Goal: Task Accomplishment & Management: Manage account settings

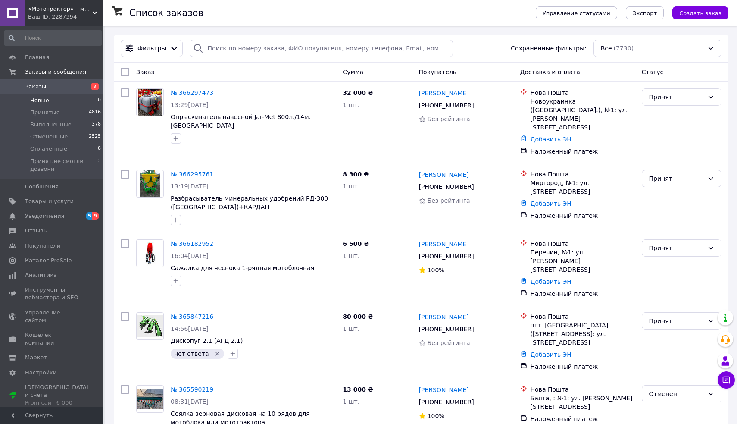
click at [37, 103] on span "Новые" at bounding box center [39, 101] width 19 height 8
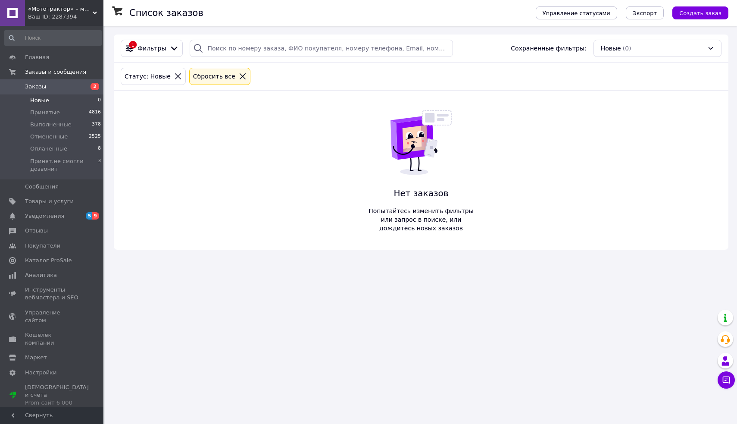
click at [39, 90] on span "Заказы" at bounding box center [35, 87] width 21 height 8
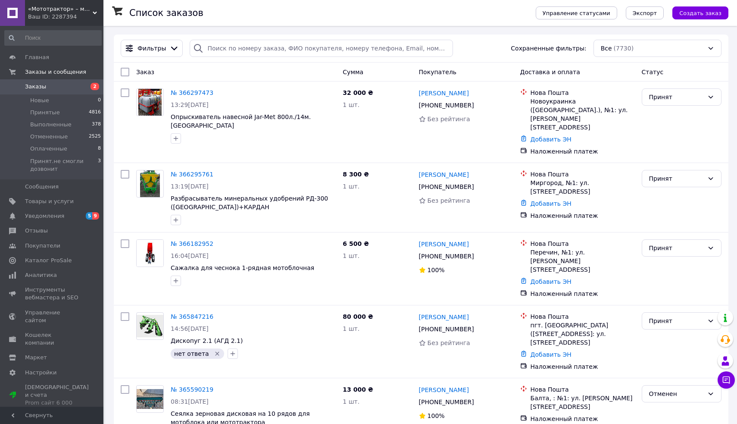
click at [96, 12] on use at bounding box center [95, 13] width 4 height 3
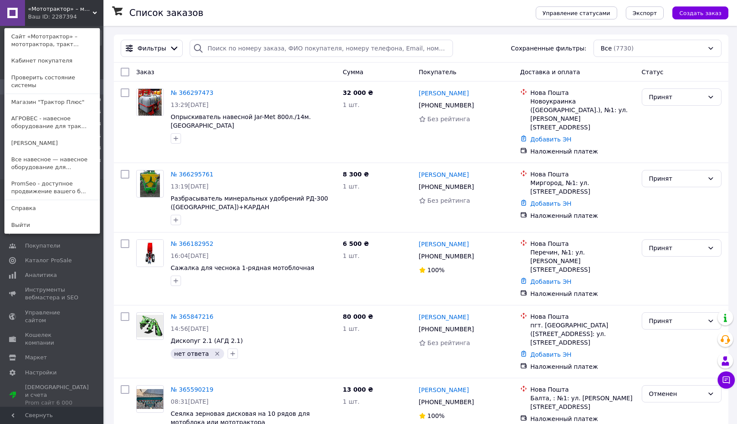
click at [89, 11] on span "«Мототрактор» – мототрактора, трактора, мотоблоки, навесное оборудование и мото…" at bounding box center [60, 9] width 65 height 8
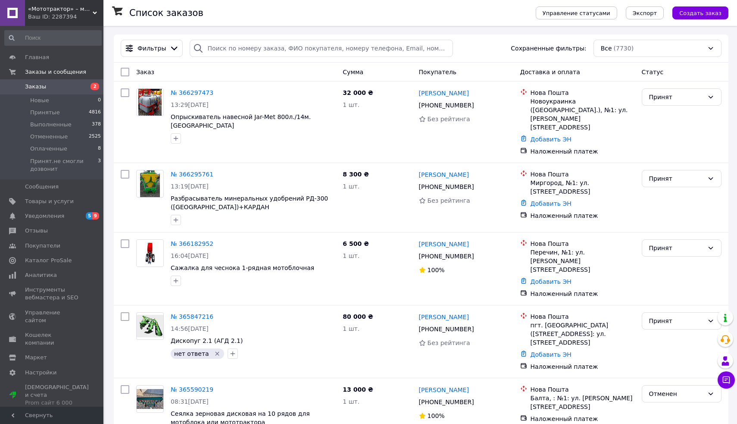
click at [89, 14] on div "Ваш ID: 2287394" at bounding box center [65, 17] width 75 height 8
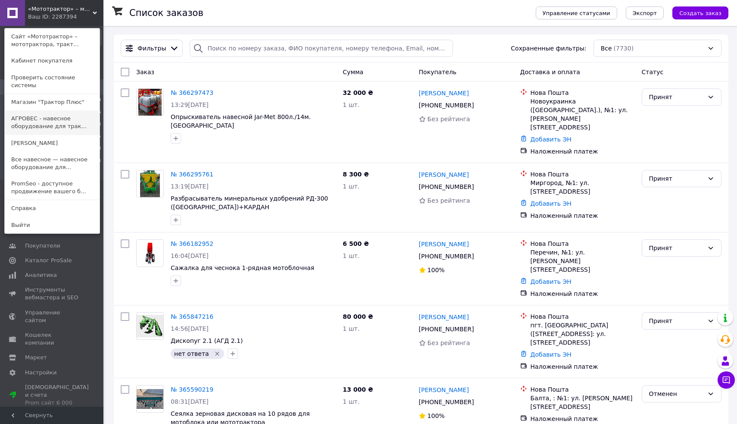
click at [40, 112] on link "АГРОВЕС - навесное оборудование для трак..." at bounding box center [52, 122] width 95 height 24
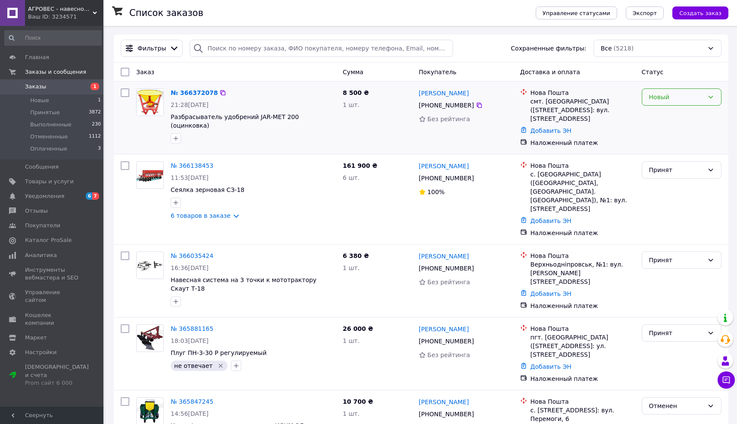
click at [661, 96] on div "Новый" at bounding box center [676, 96] width 55 height 9
click at [652, 113] on li "Принят" at bounding box center [681, 116] width 79 height 16
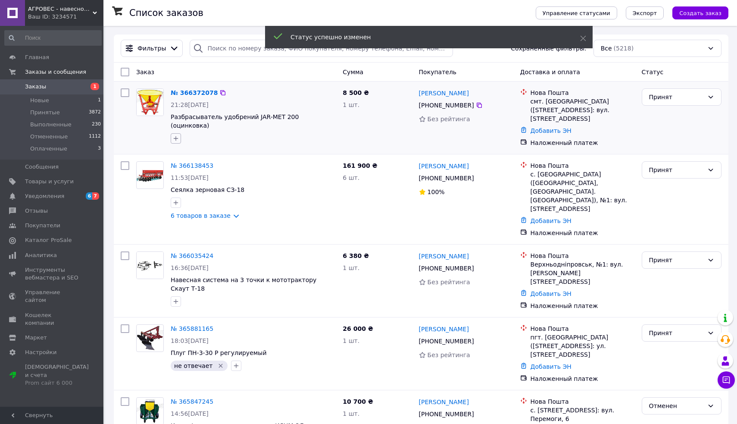
click at [177, 135] on icon "button" at bounding box center [175, 138] width 7 height 7
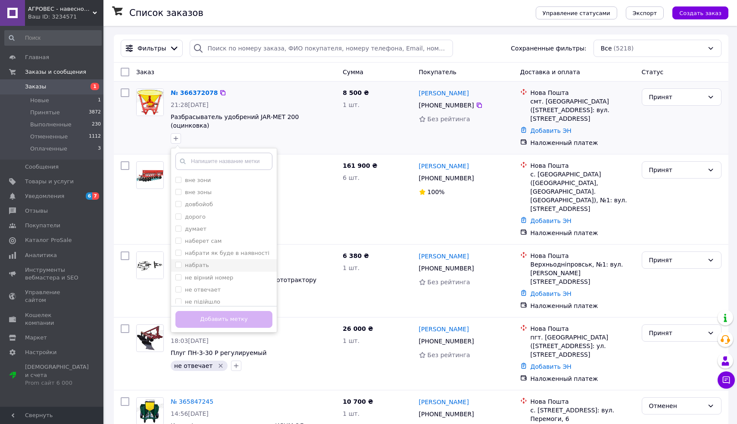
click at [179, 262] on input "набрать" at bounding box center [178, 265] width 6 height 6
checkbox input "true"
click at [205, 311] on button "Добавить метку" at bounding box center [223, 319] width 97 height 17
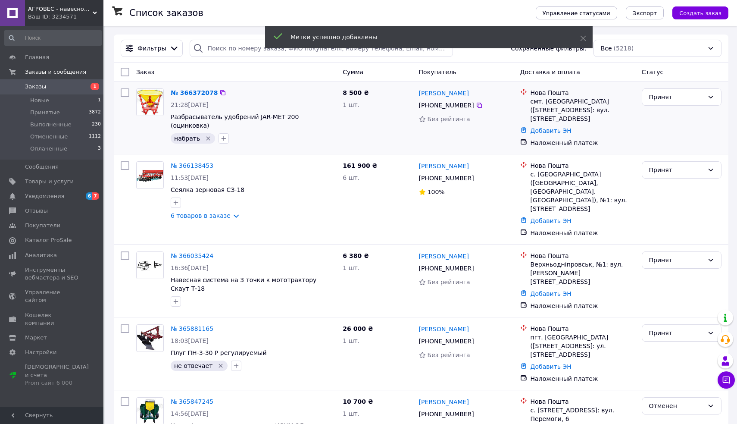
click at [95, 13] on use at bounding box center [95, 13] width 4 height 3
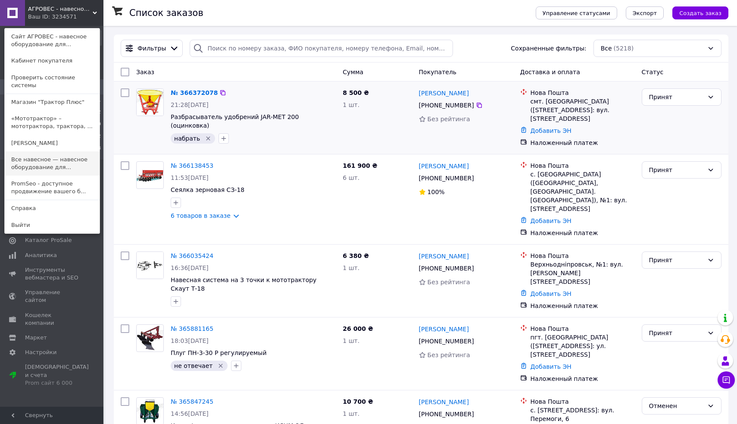
click at [47, 151] on link "Все навесное — навесное оборудование для..." at bounding box center [52, 163] width 95 height 24
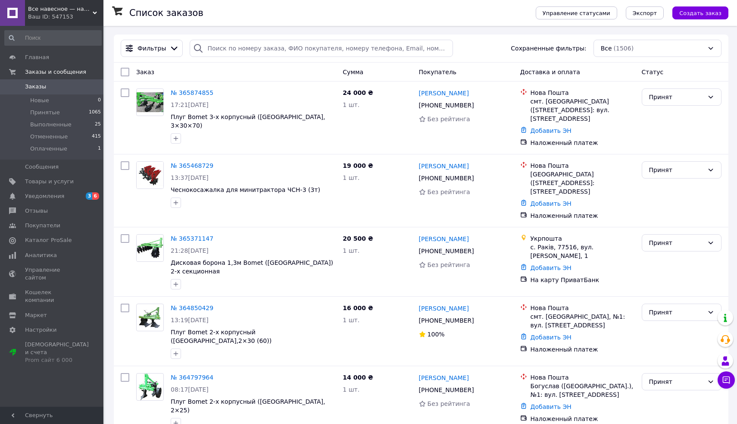
click at [96, 11] on icon at bounding box center [95, 13] width 4 height 4
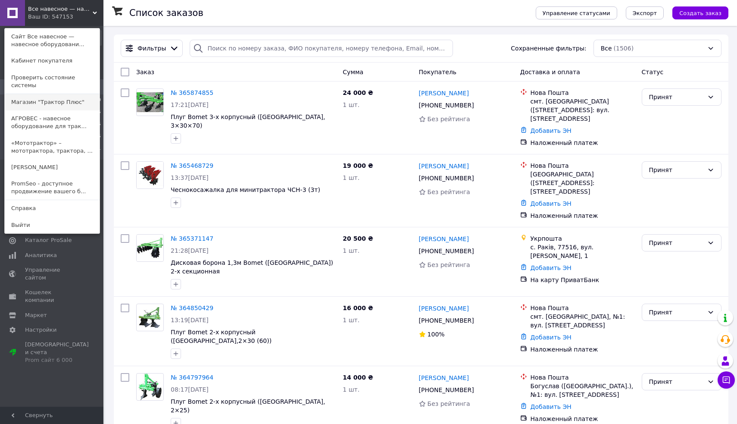
click at [50, 94] on link "Магазин "Трактор Плюс"" at bounding box center [52, 102] width 95 height 16
